Goal: Information Seeking & Learning: Check status

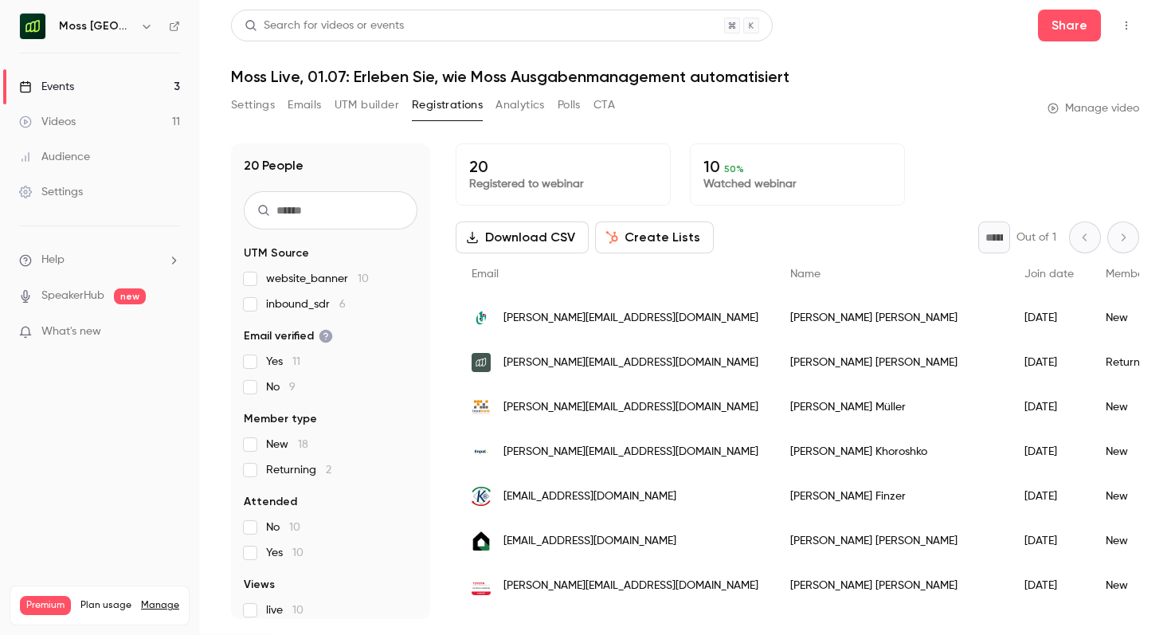
click at [123, 87] on link "Events 3" at bounding box center [99, 86] width 199 height 35
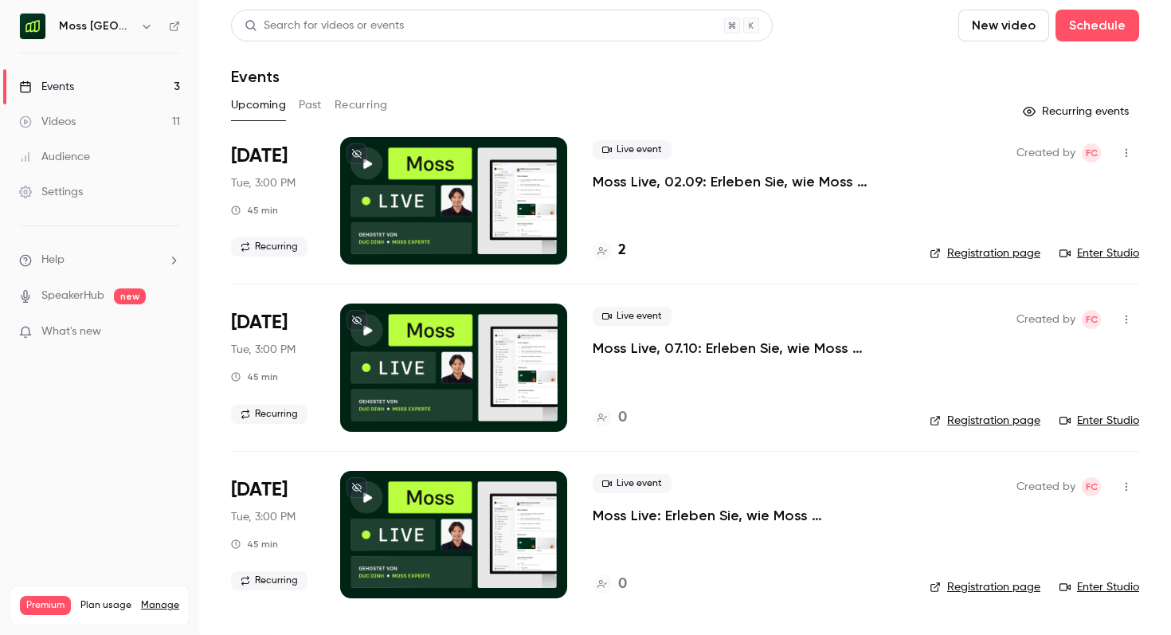
click at [302, 111] on button "Past" at bounding box center [310, 104] width 23 height 25
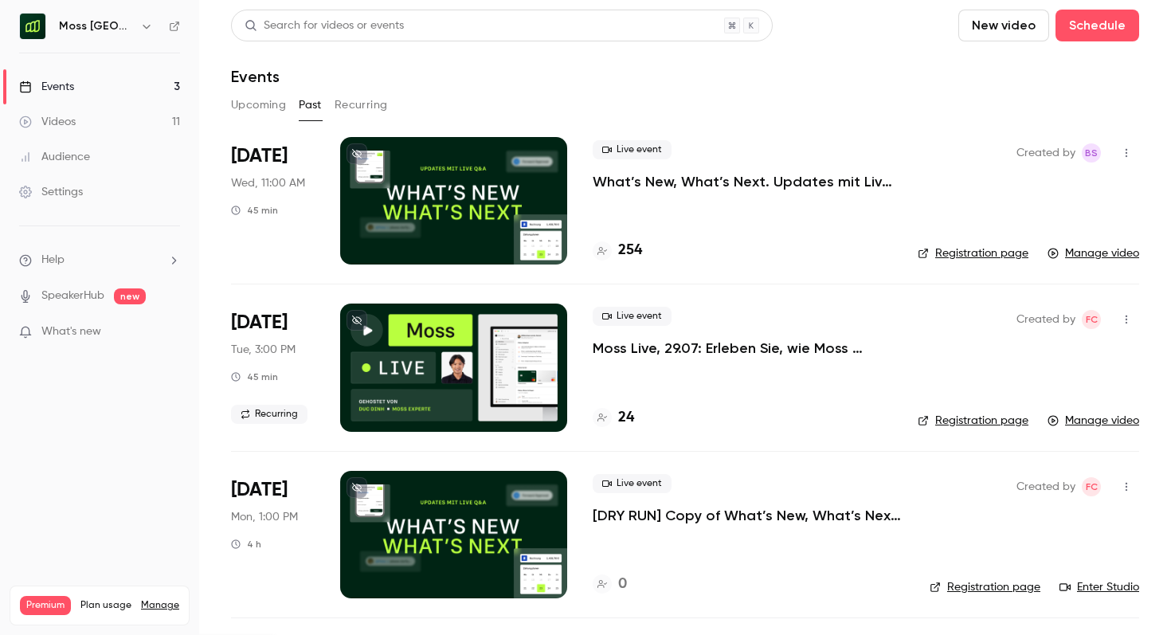
click at [641, 356] on p "Moss Live, 29.07: Erleben Sie, wie Moss Ausgabenmanagement automatisiert" at bounding box center [743, 348] width 300 height 19
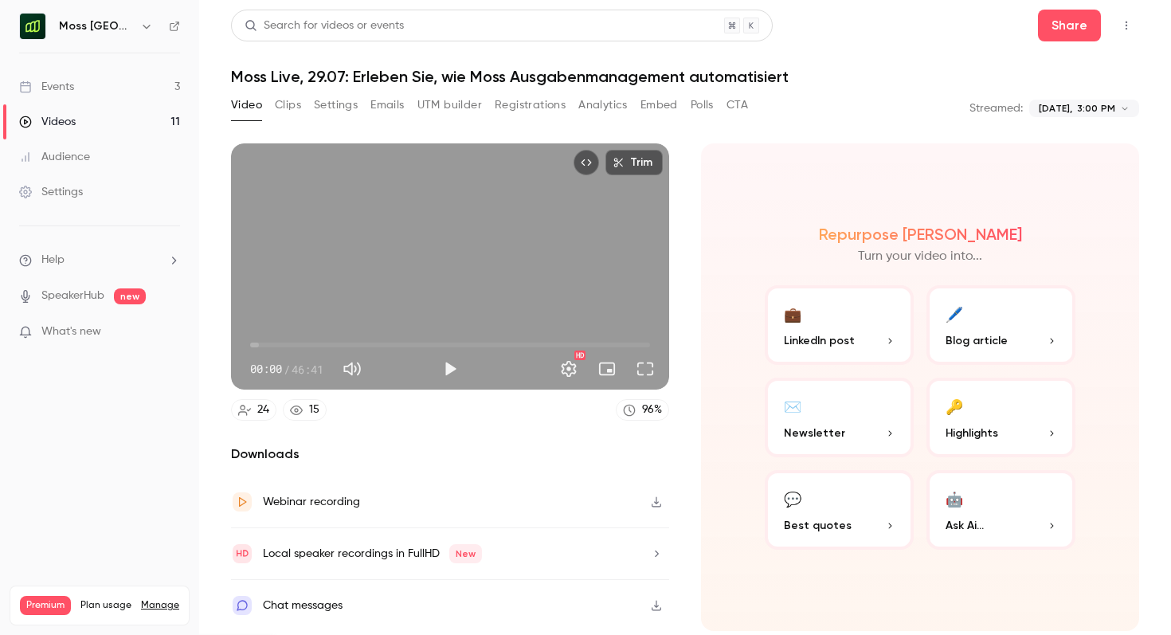
click at [592, 111] on button "Analytics" at bounding box center [603, 104] width 49 height 25
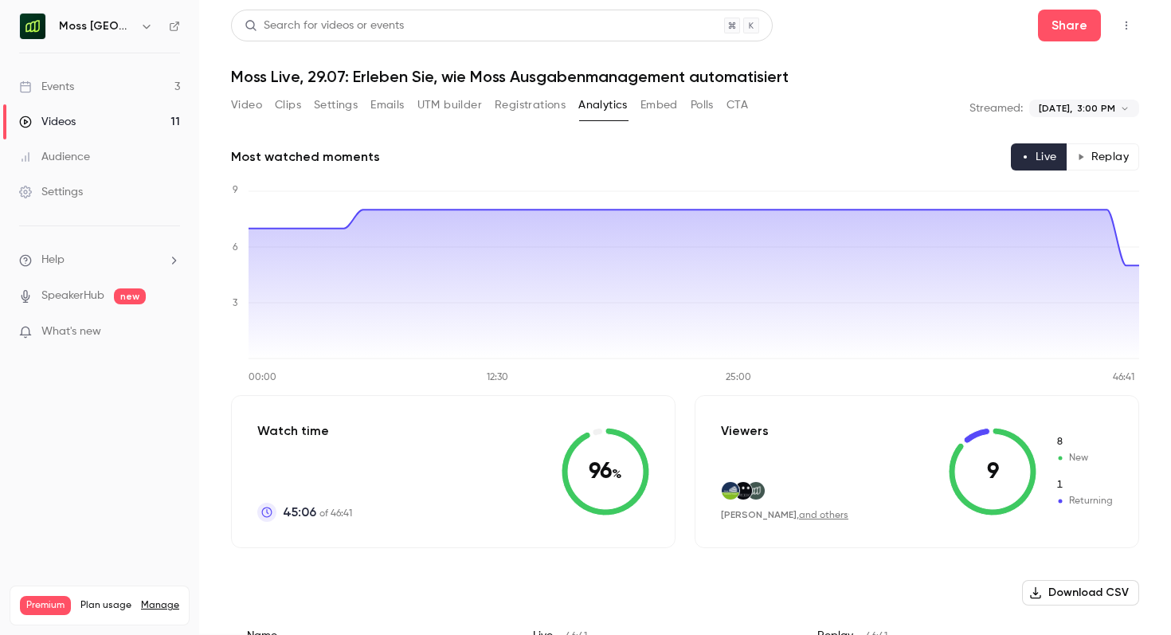
click at [538, 112] on button "Registrations" at bounding box center [530, 104] width 71 height 25
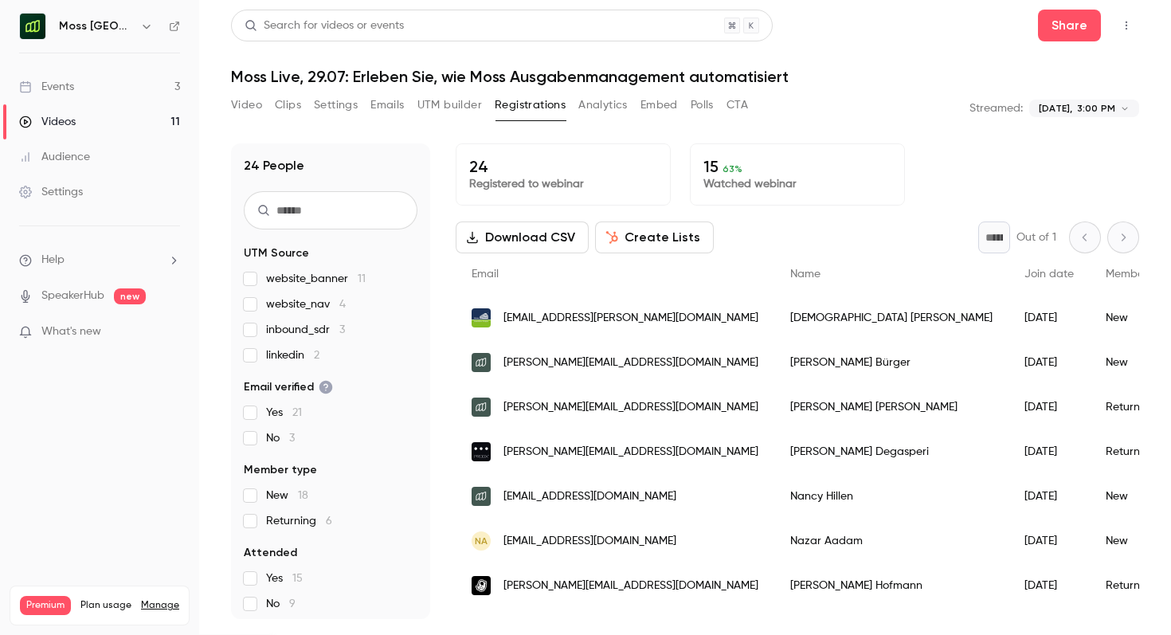
click at [591, 103] on button "Analytics" at bounding box center [603, 104] width 49 height 25
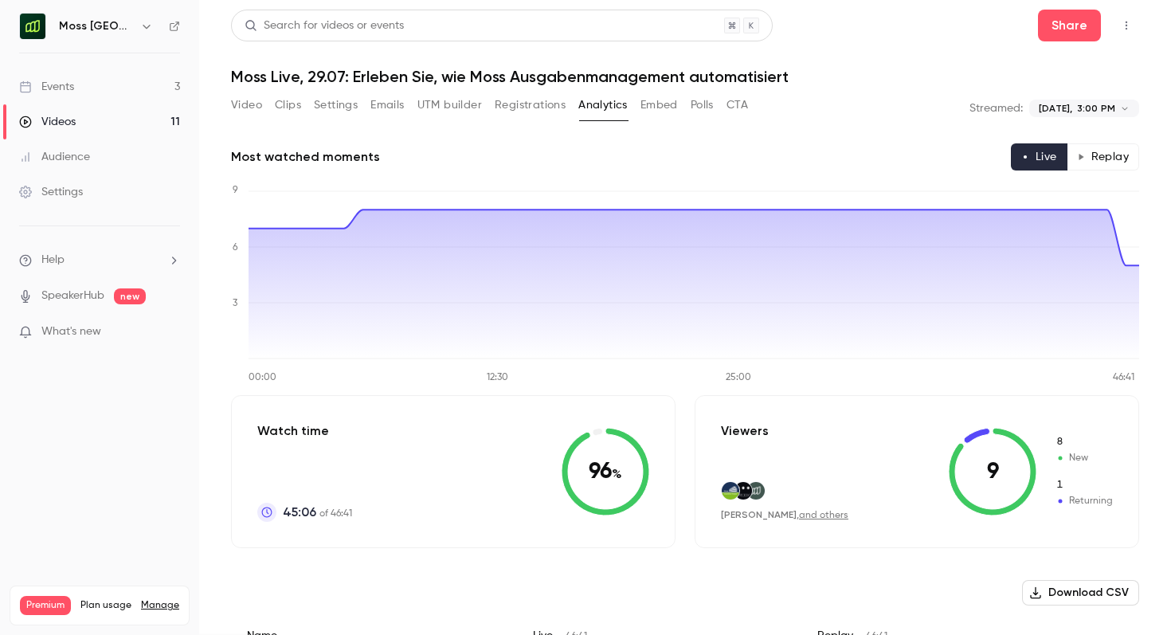
click at [1113, 161] on button "Replay" at bounding box center [1103, 156] width 73 height 27
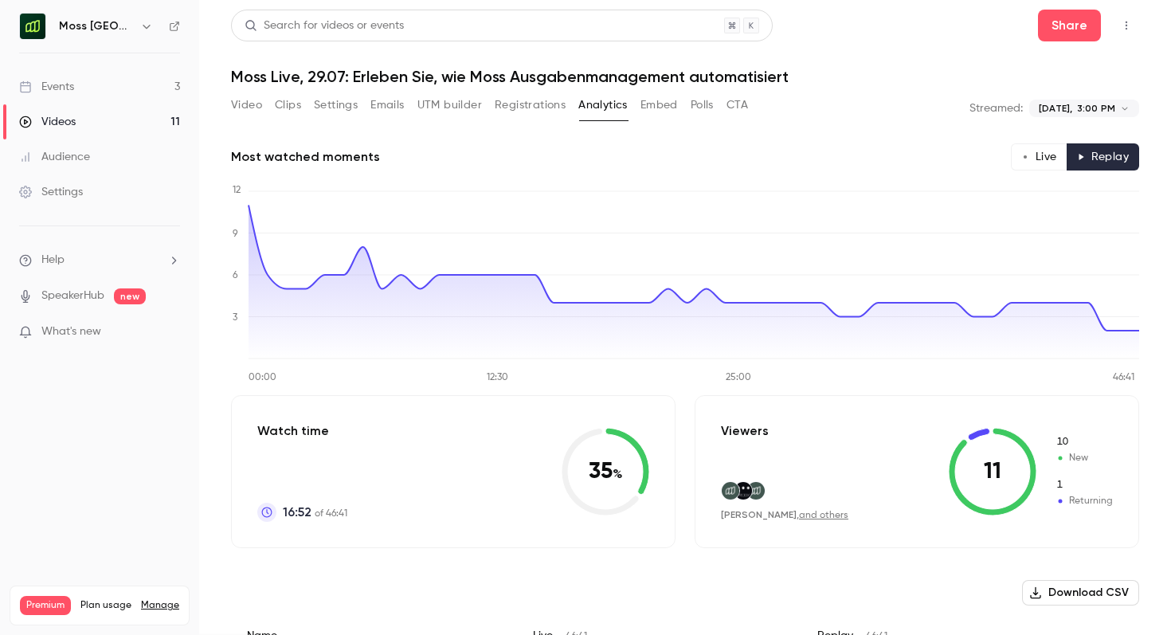
click at [121, 26] on h6 "Moss [GEOGRAPHIC_DATA]" at bounding box center [96, 26] width 75 height 16
click at [144, 28] on icon "button" at bounding box center [146, 26] width 13 height 13
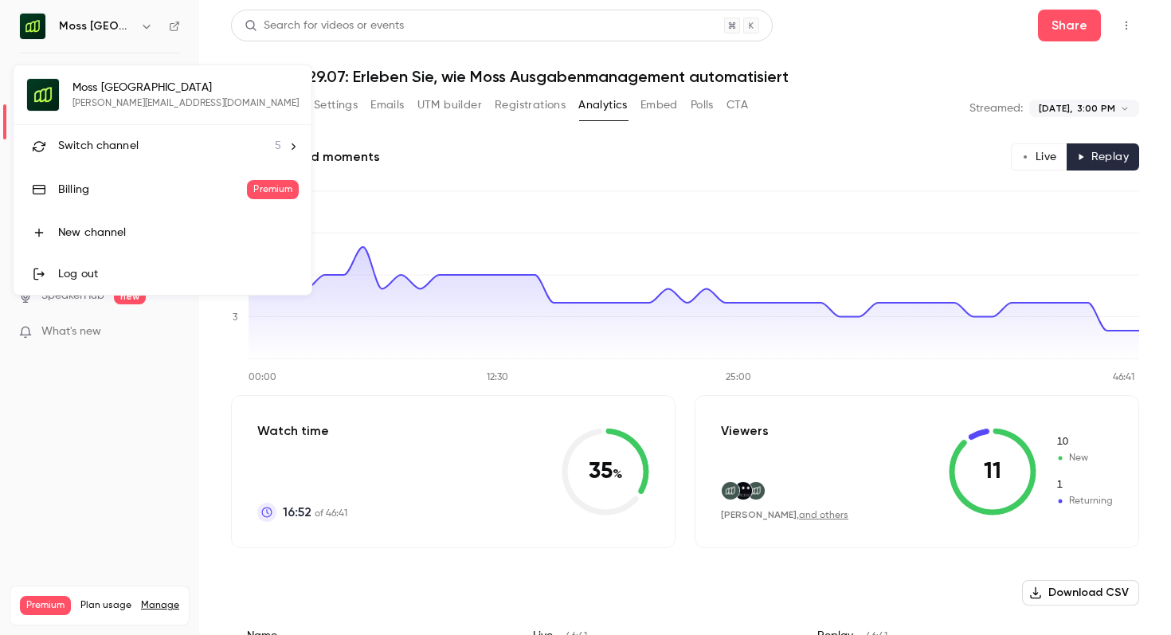
click at [122, 143] on span "Switch channel" at bounding box center [98, 146] width 80 height 17
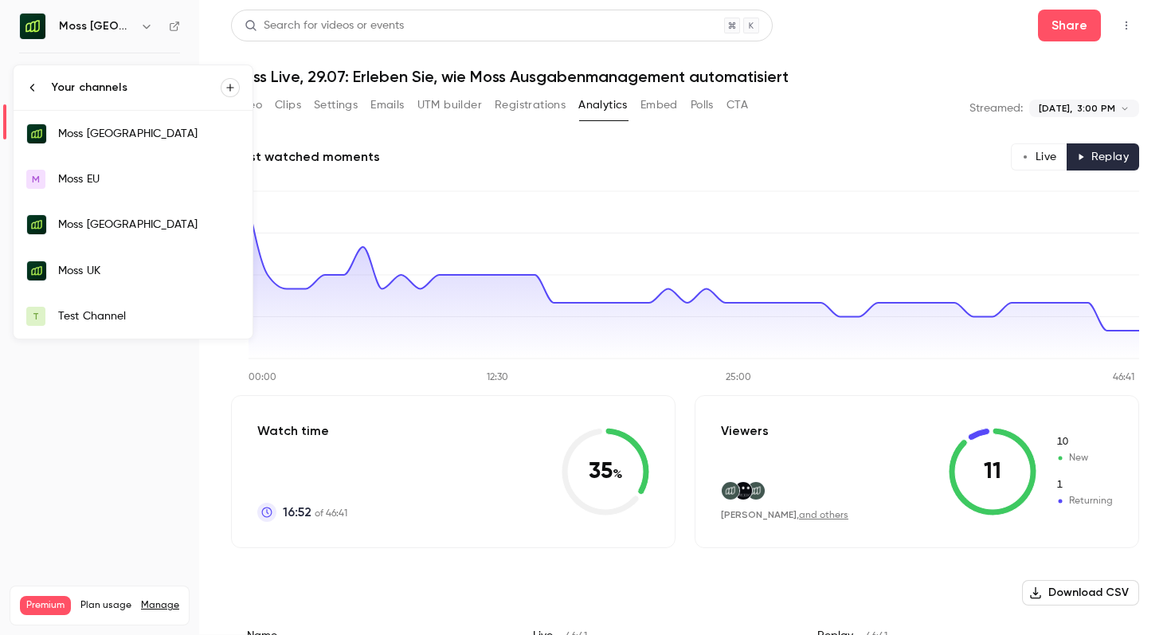
click at [128, 263] on div "Moss UK" at bounding box center [149, 271] width 182 height 16
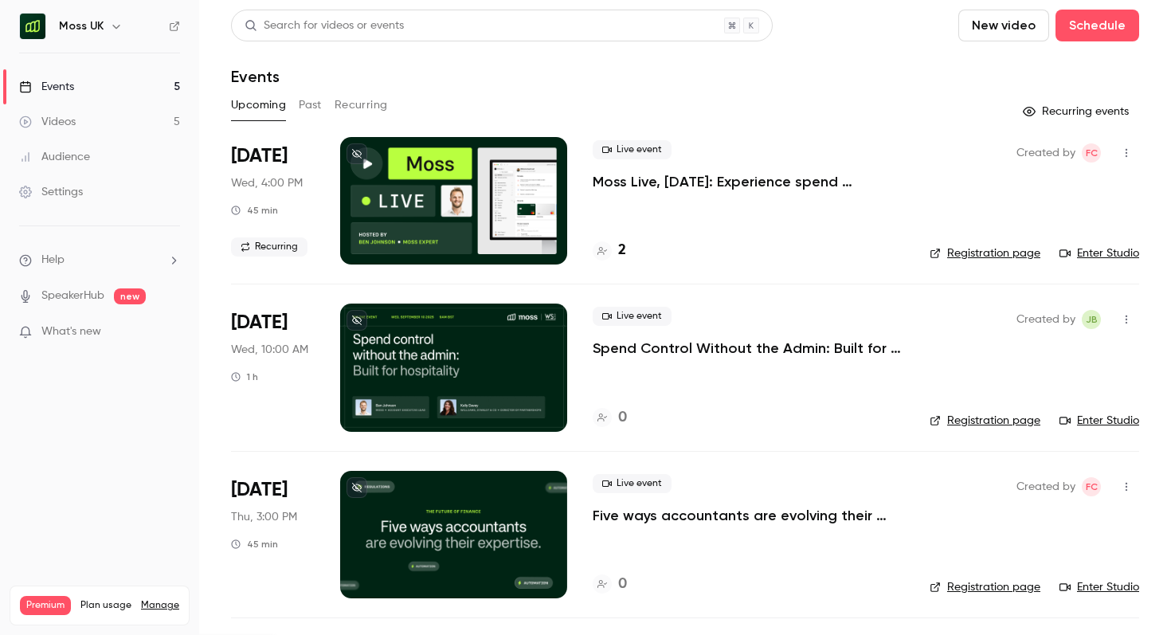
click at [312, 108] on button "Past" at bounding box center [310, 104] width 23 height 25
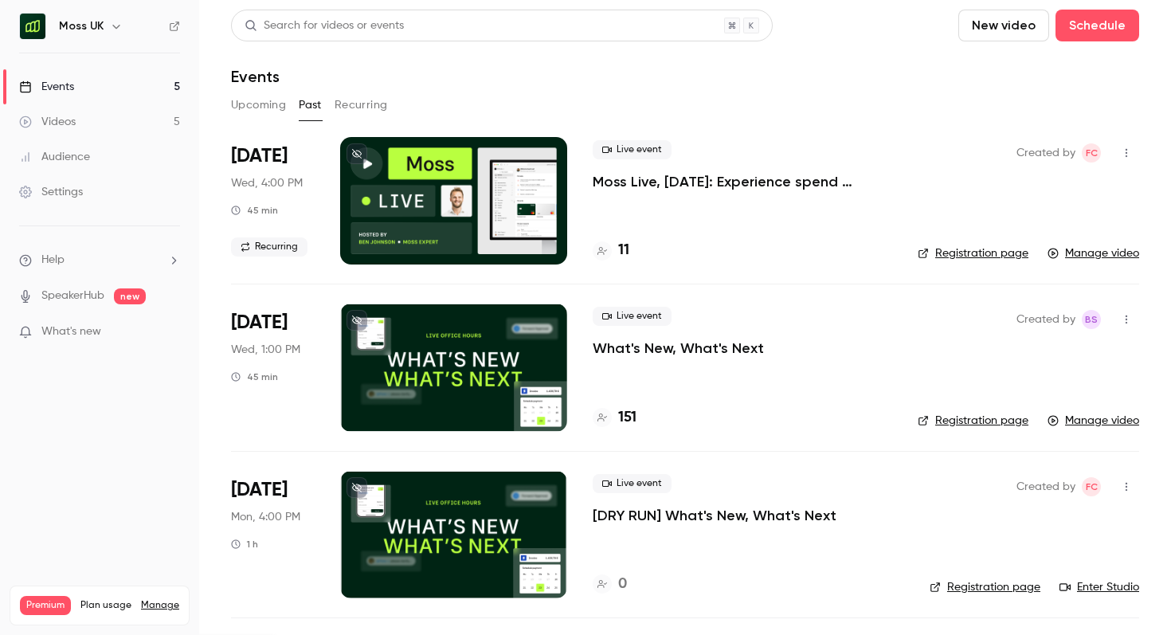
click at [630, 253] on div "11" at bounding box center [743, 251] width 300 height 22
click at [623, 253] on h4 "11" at bounding box center [623, 251] width 11 height 22
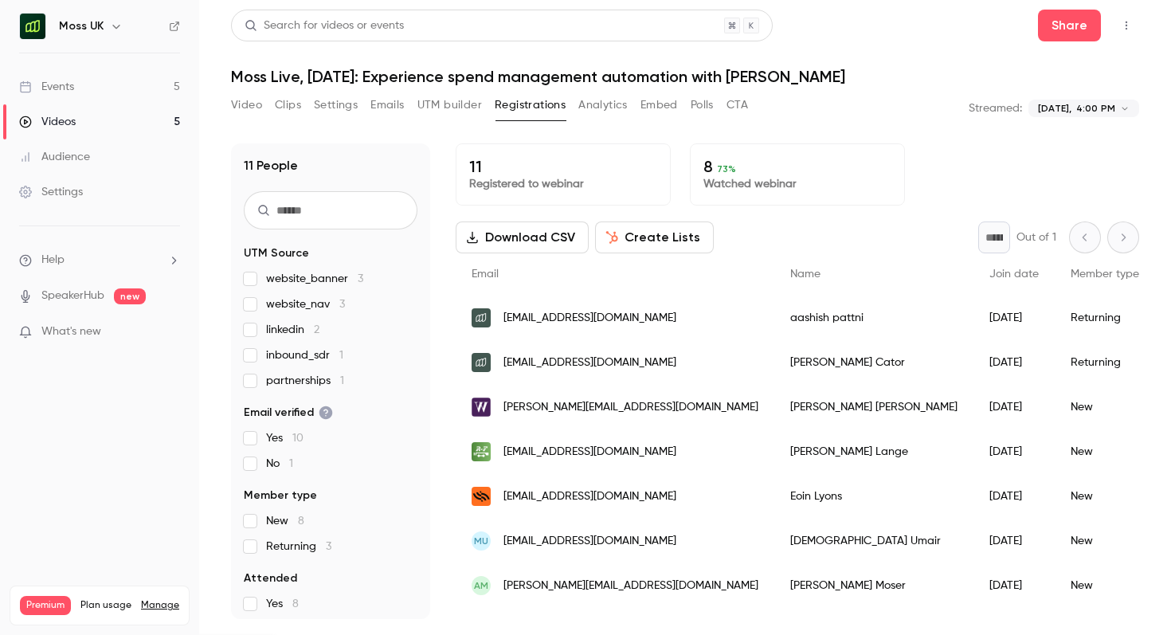
click at [613, 112] on button "Analytics" at bounding box center [603, 104] width 49 height 25
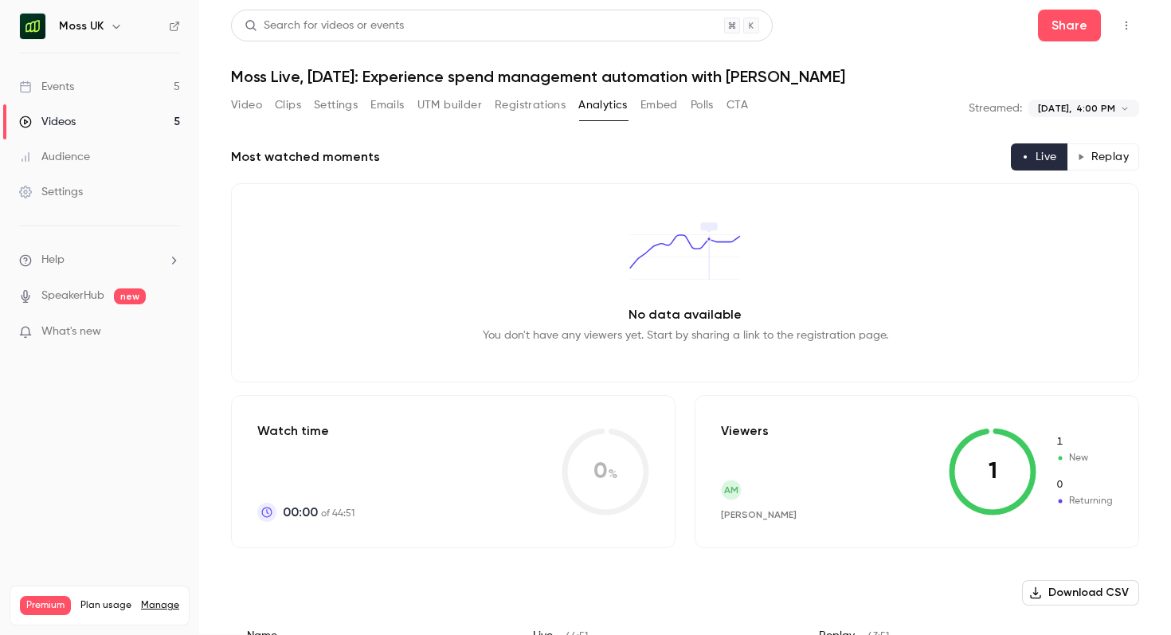
click at [1095, 155] on button "Replay" at bounding box center [1103, 156] width 73 height 27
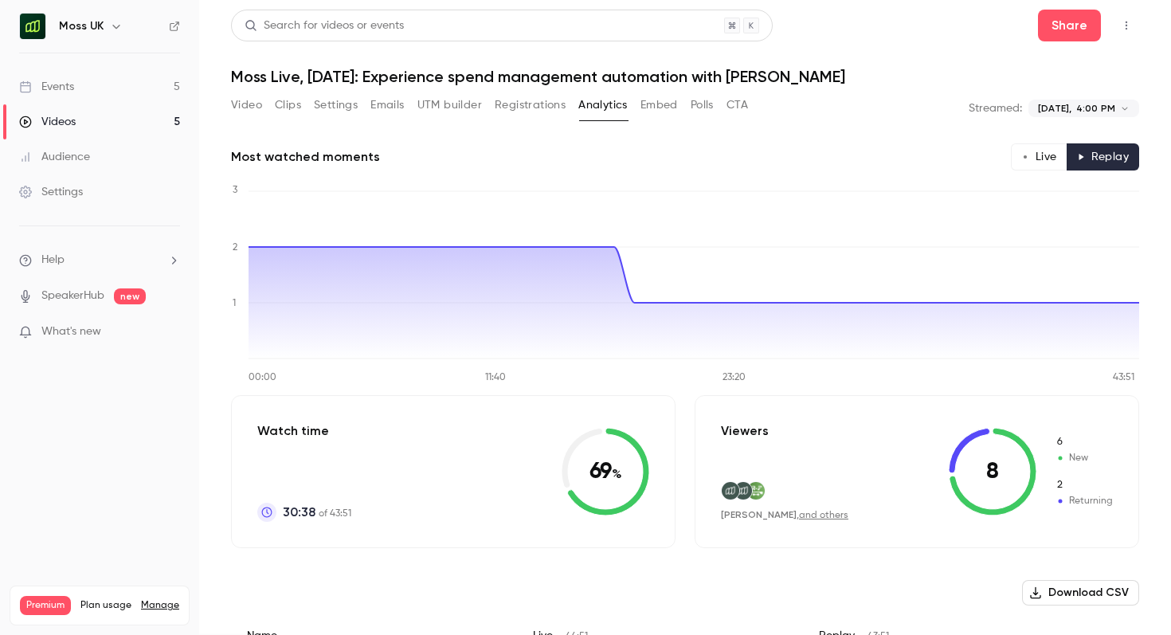
click at [539, 108] on button "Registrations" at bounding box center [530, 104] width 71 height 25
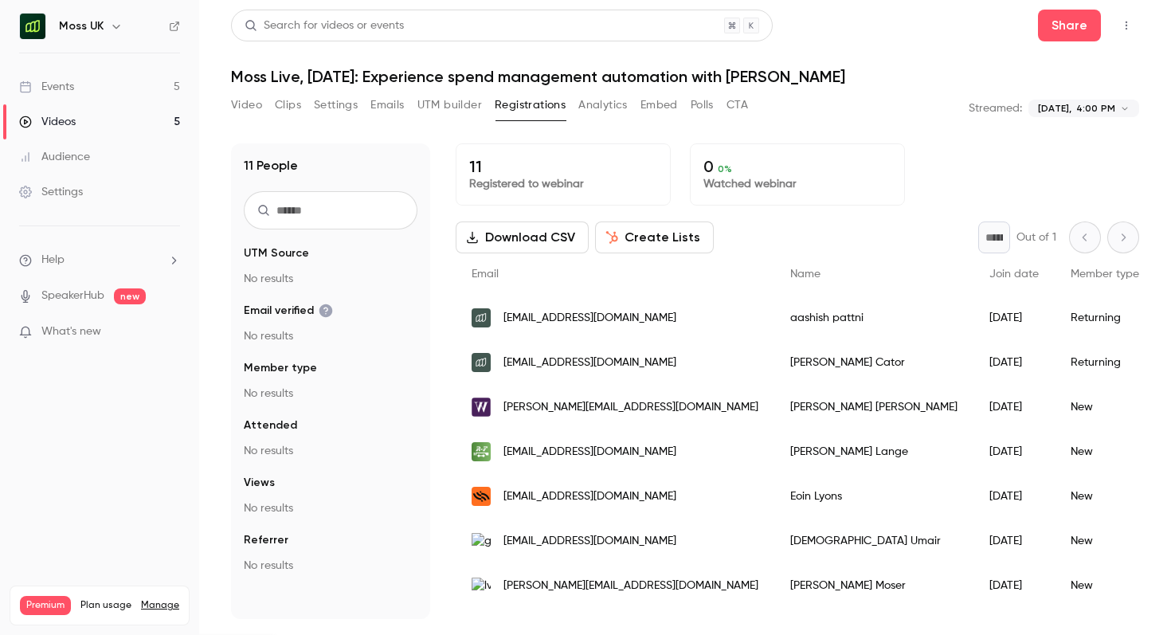
click at [539, 108] on button "Registrations" at bounding box center [530, 104] width 71 height 25
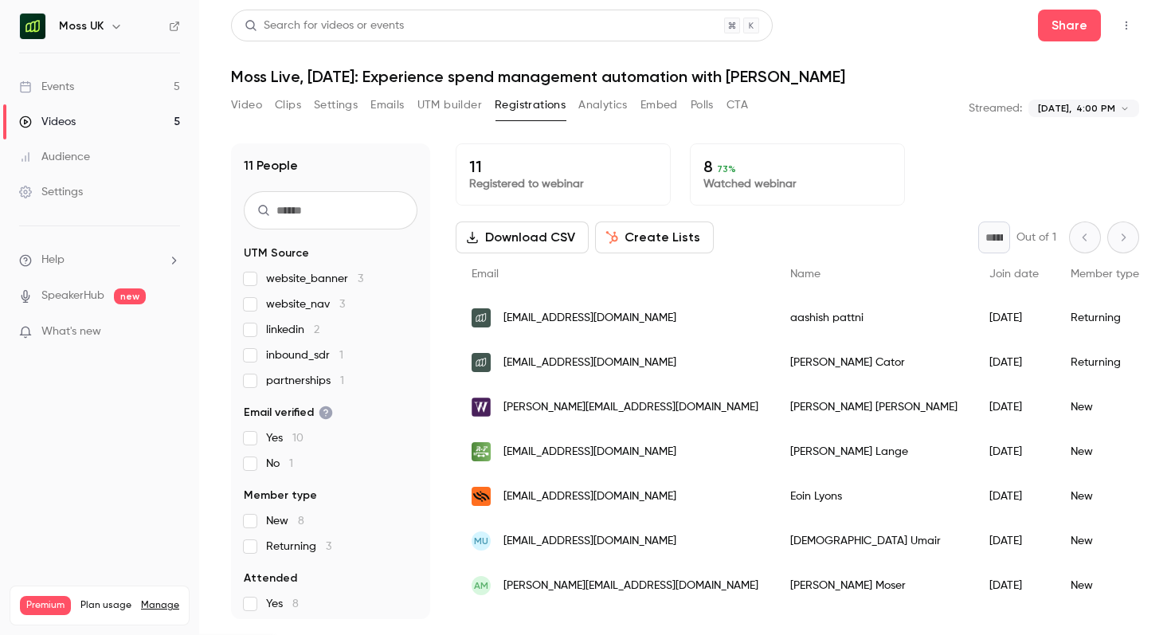
click at [110, 27] on icon "button" at bounding box center [116, 26] width 13 height 13
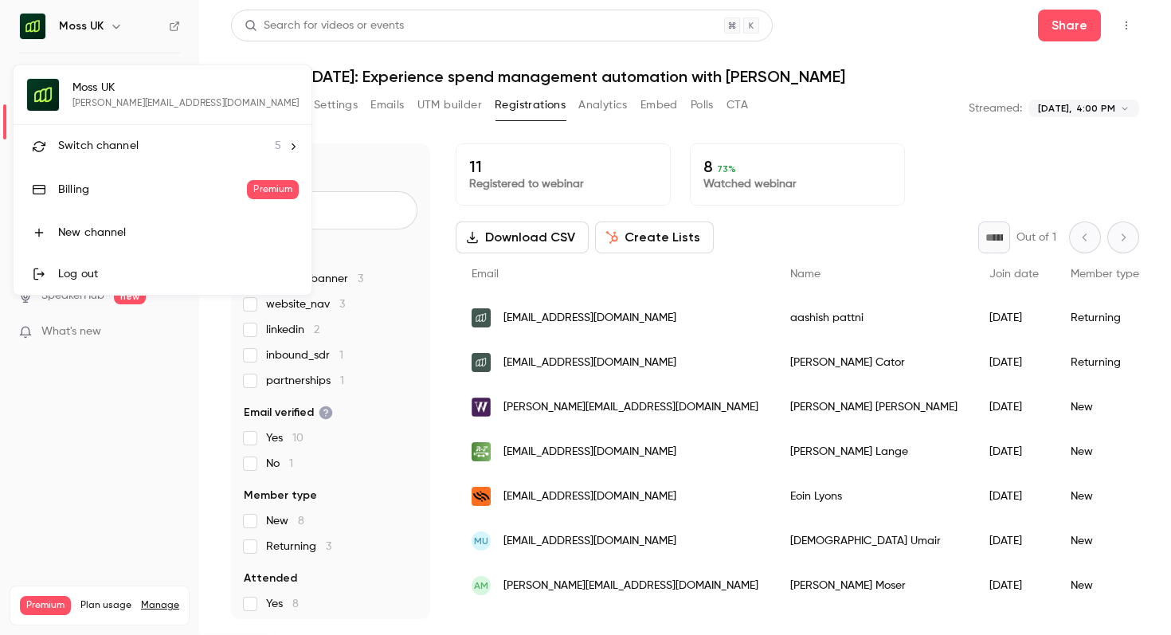
click at [120, 144] on span "Switch channel" at bounding box center [98, 146] width 80 height 17
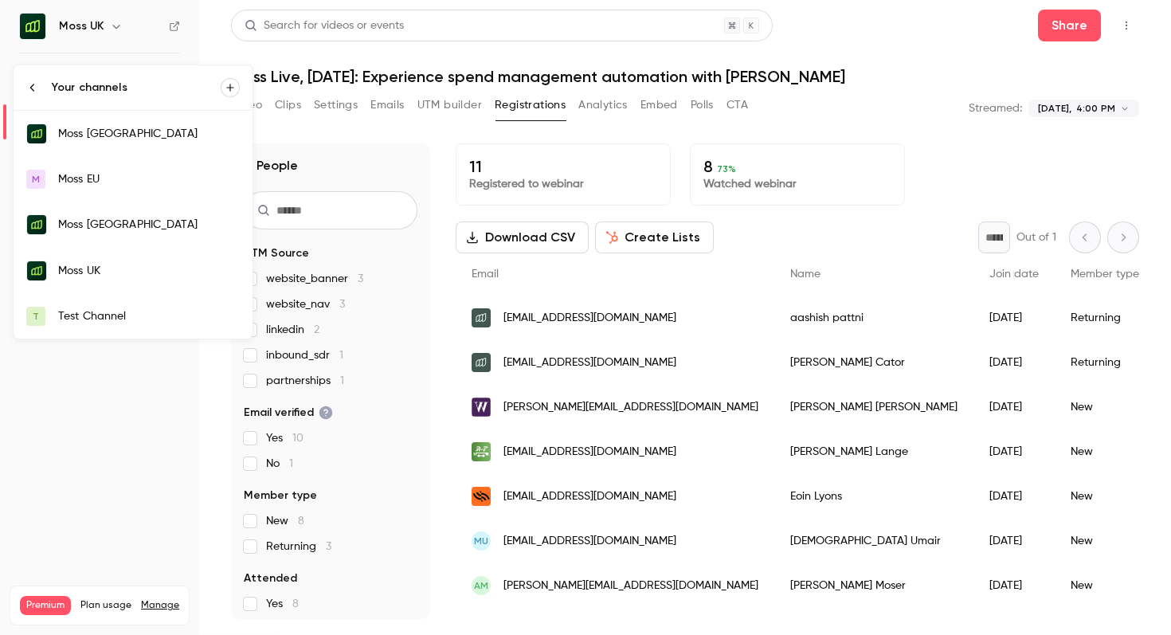
click at [175, 245] on link "Moss [GEOGRAPHIC_DATA]" at bounding box center [133, 225] width 239 height 46
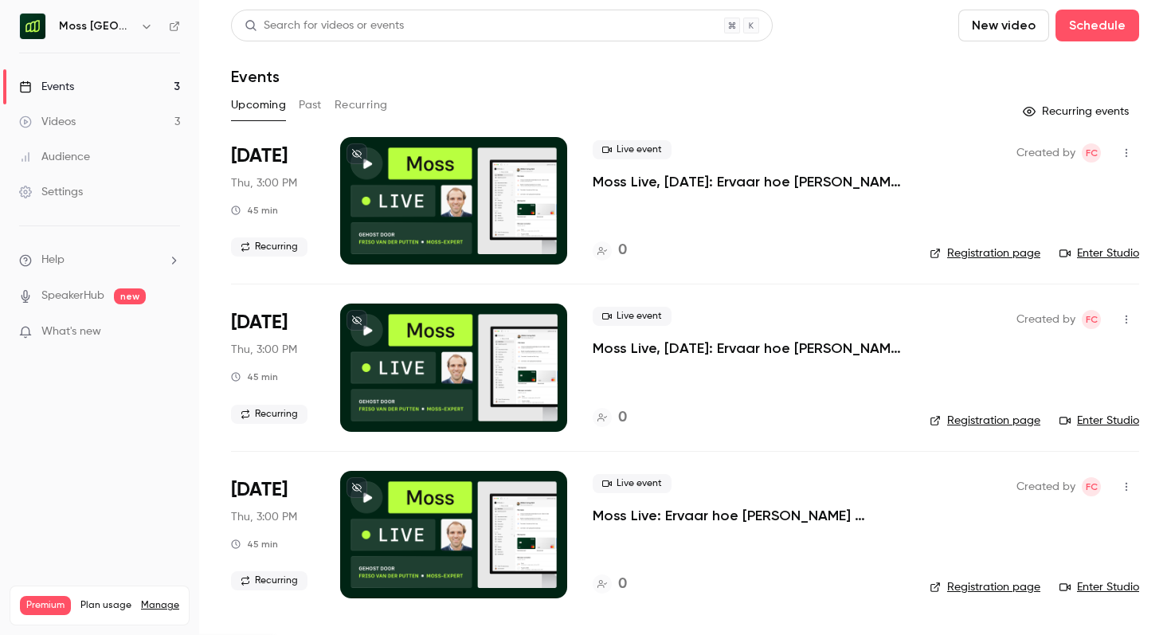
click at [300, 100] on button "Past" at bounding box center [310, 104] width 23 height 25
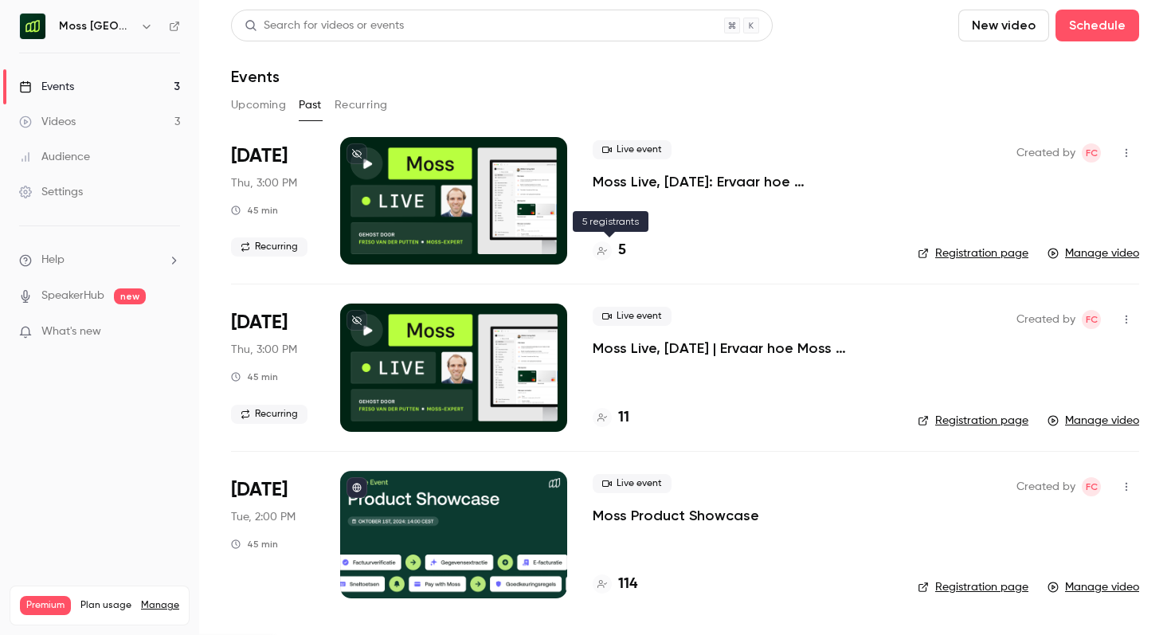
click at [625, 257] on h4 "5" at bounding box center [622, 251] width 8 height 22
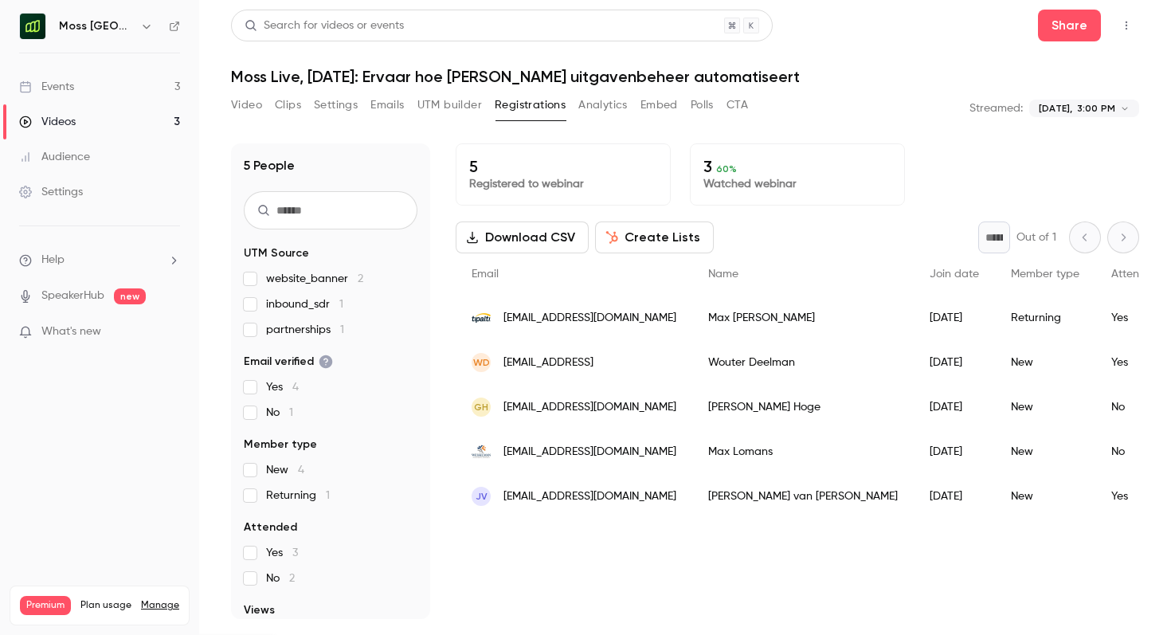
click at [591, 106] on button "Analytics" at bounding box center [603, 104] width 49 height 25
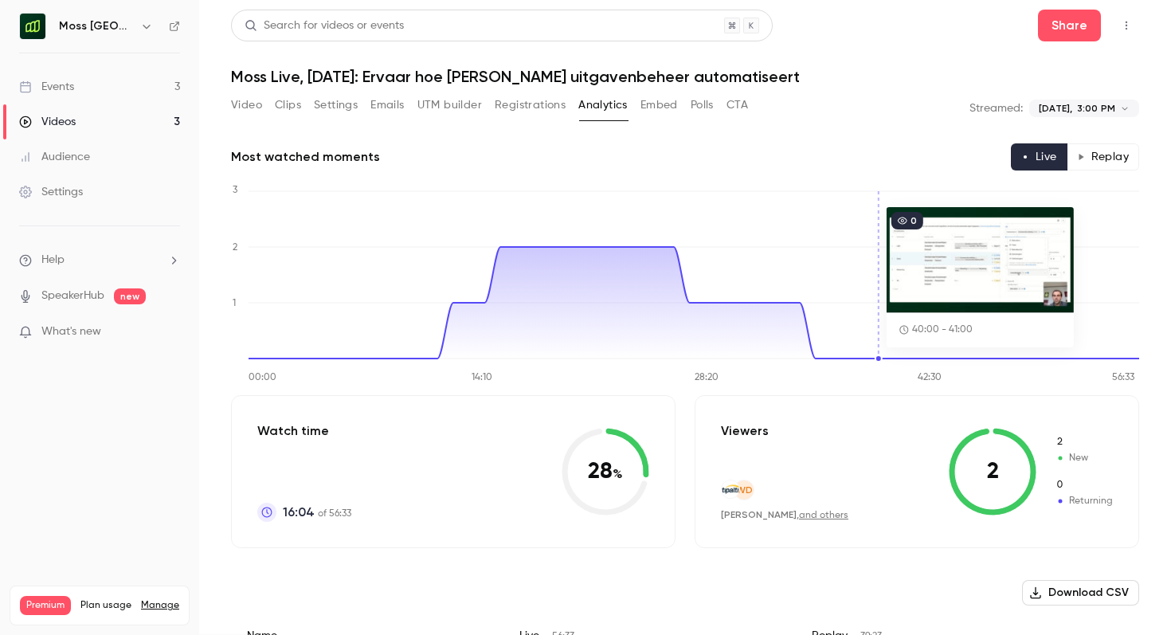
click at [1094, 157] on button "Replay" at bounding box center [1103, 156] width 73 height 27
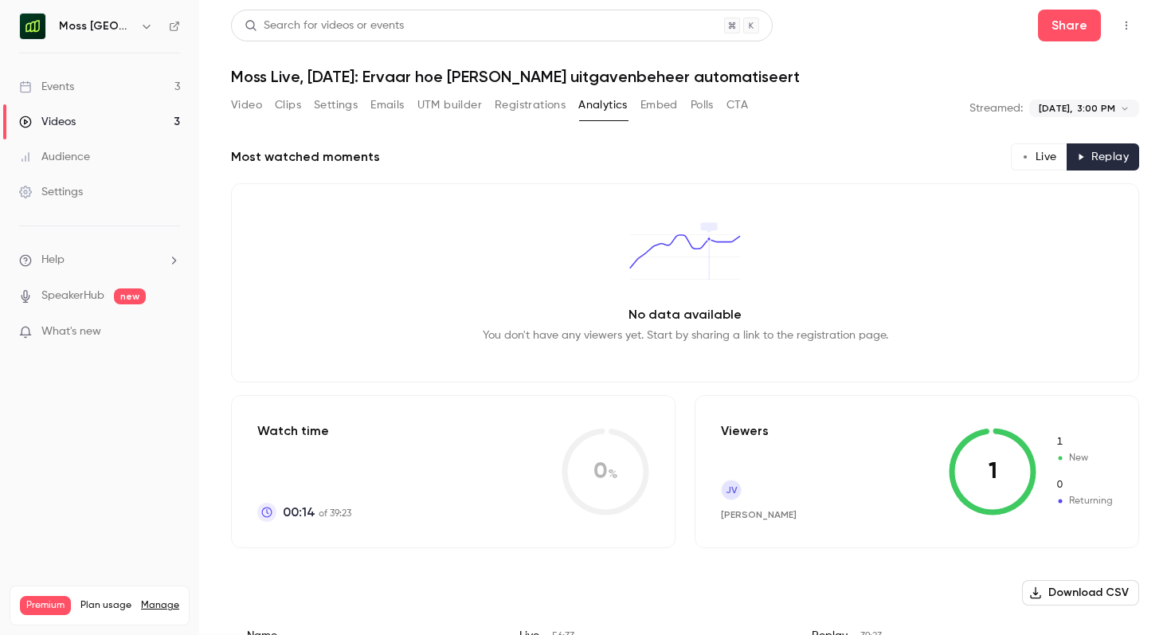
click at [463, 106] on button "UTM builder" at bounding box center [450, 104] width 65 height 25
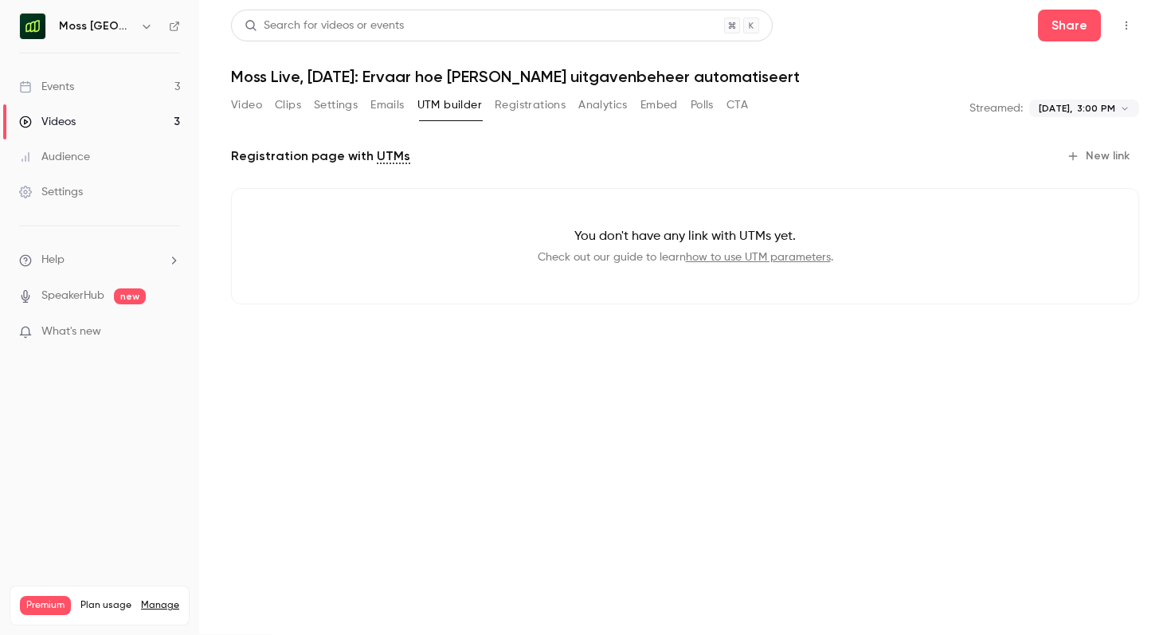
click at [540, 90] on div "**********" at bounding box center [685, 318] width 908 height 616
click at [540, 97] on button "Registrations" at bounding box center [530, 104] width 71 height 25
